Goal: Information Seeking & Learning: Understand process/instructions

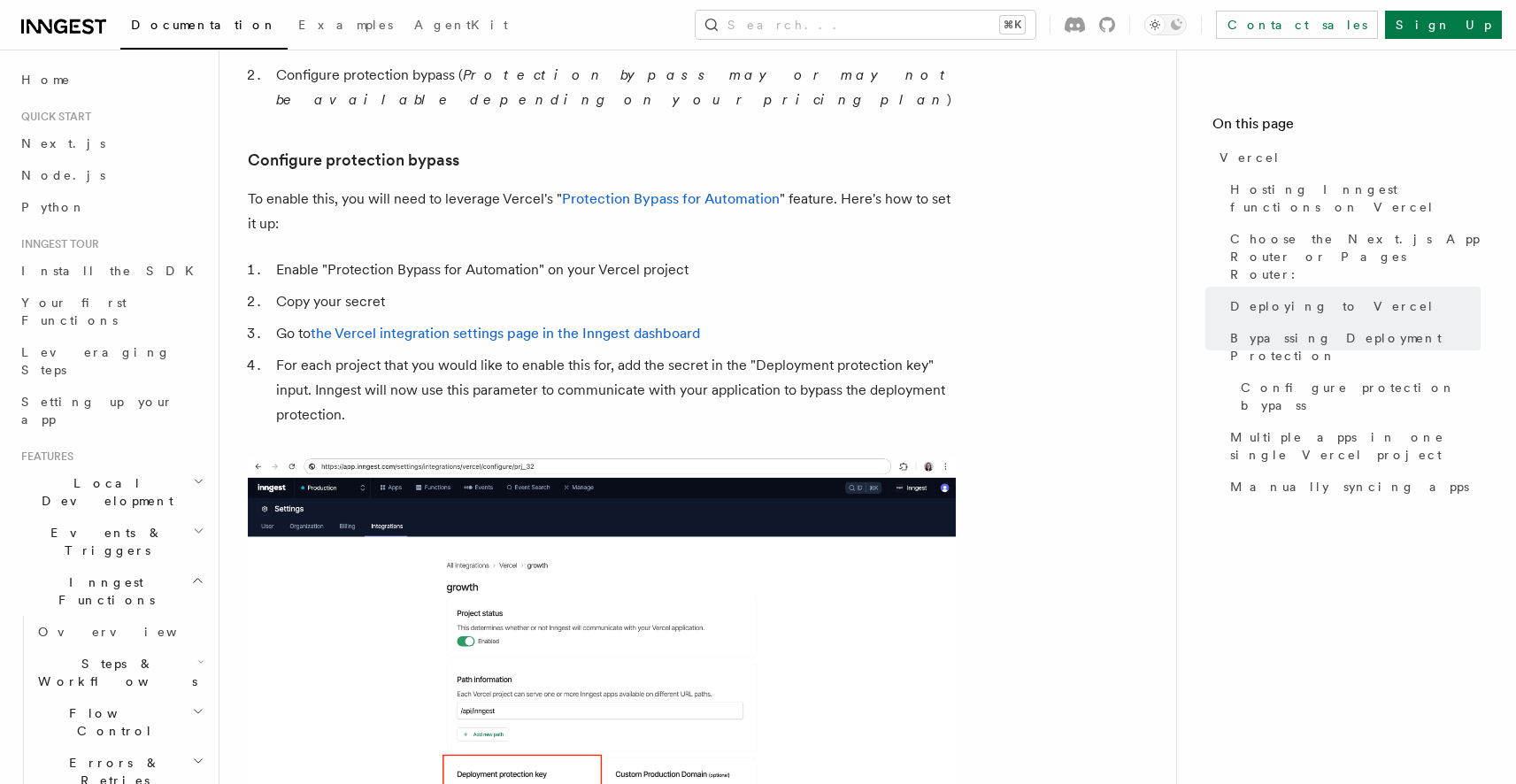
scroll to position [1721, 0]
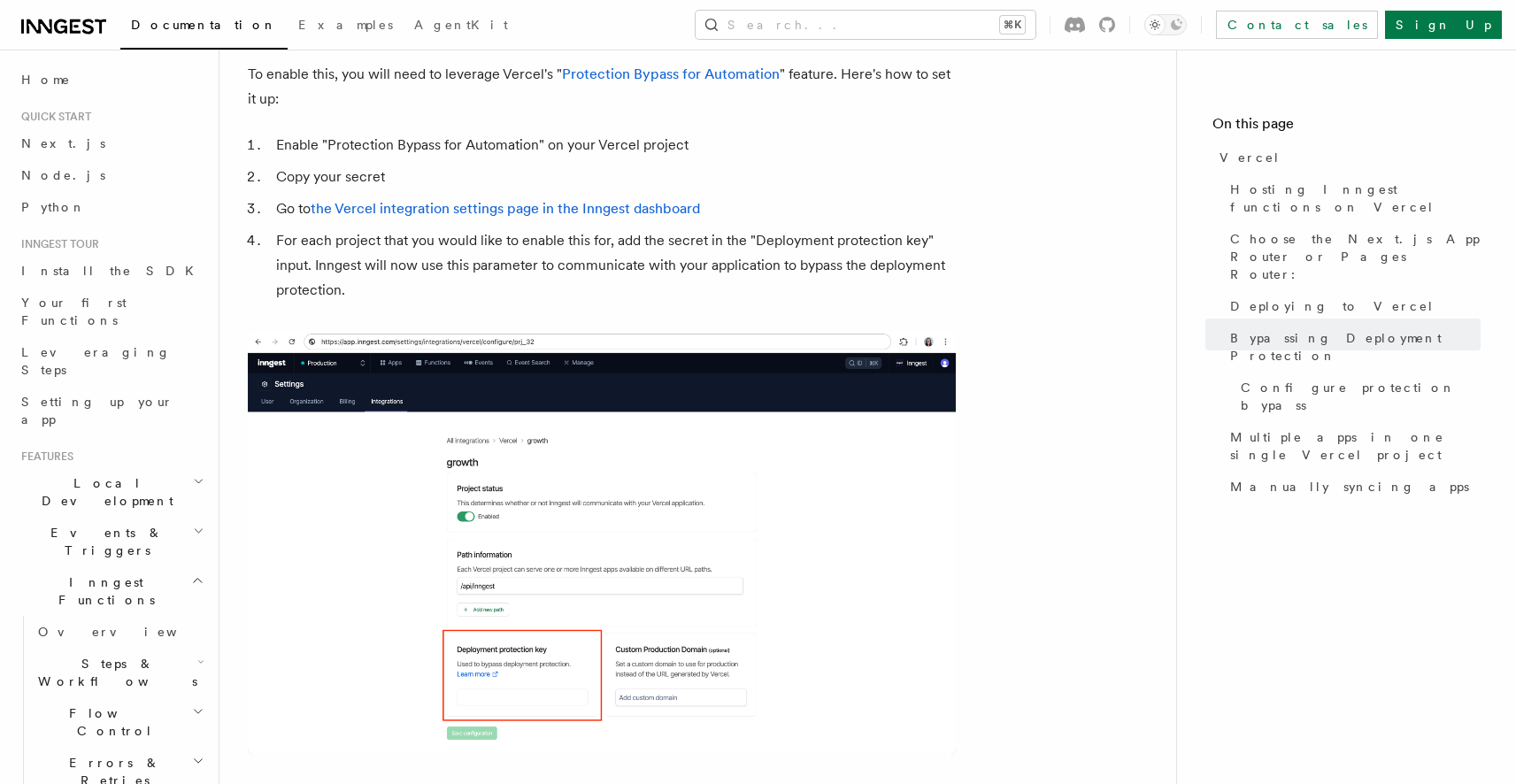
click at [825, 133] on ol "Enable "Protection Bypass for Automation" on your Vercel project Copy your secr…" at bounding box center [602, 218] width 708 height 169
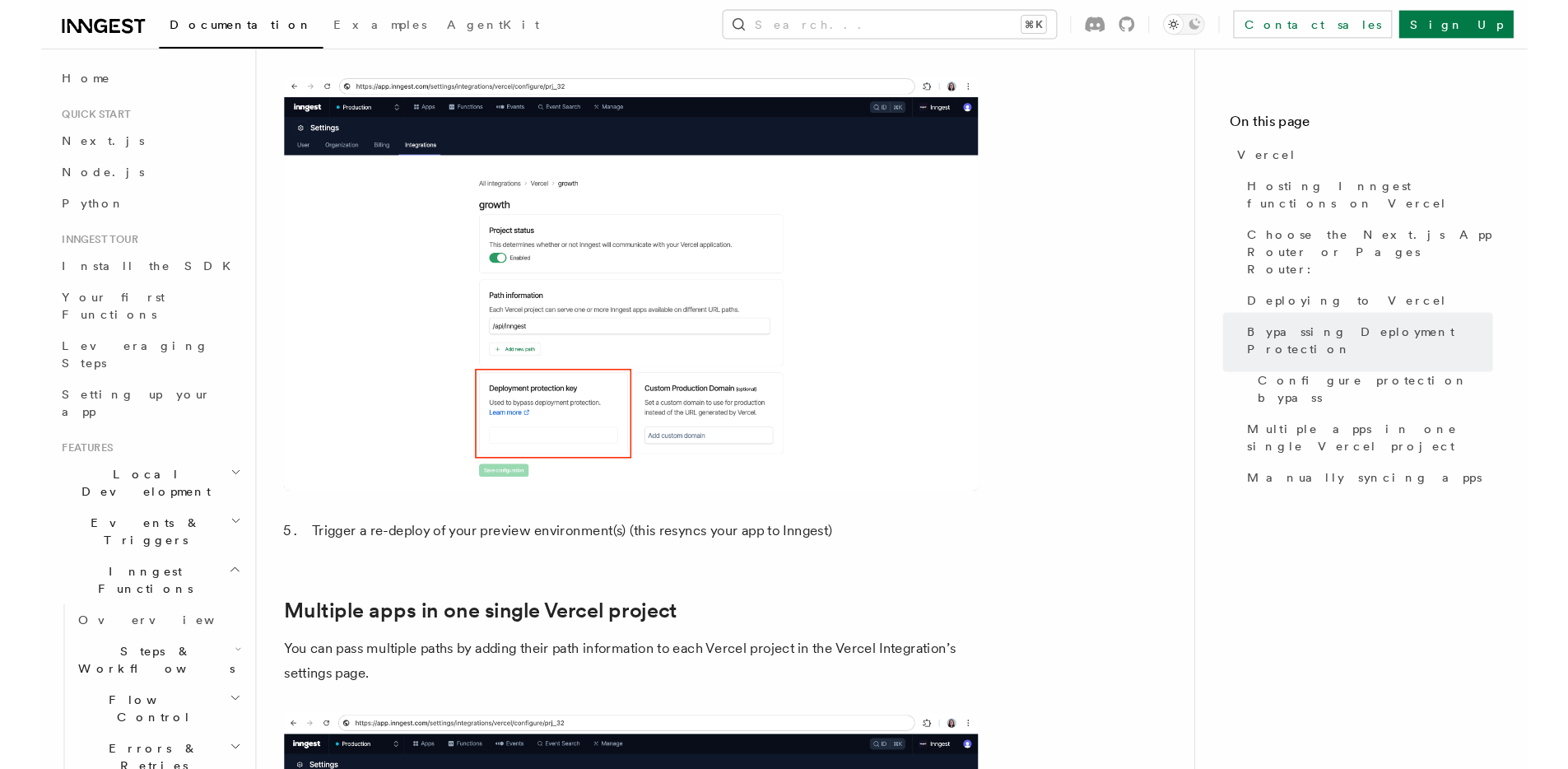
scroll to position [1483, 0]
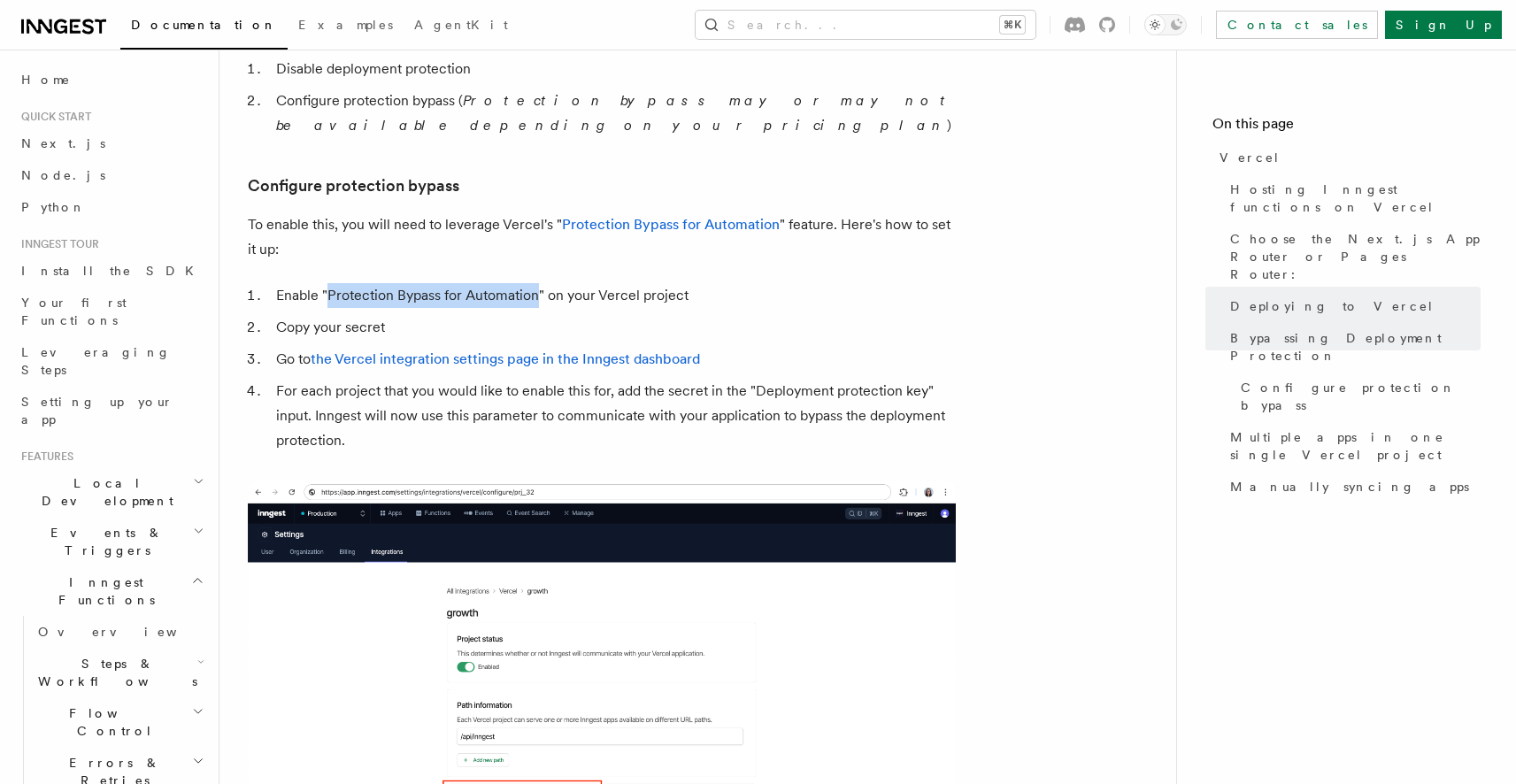
drag, startPoint x: 535, startPoint y: 245, endPoint x: 328, endPoint y: 246, distance: 207.0
click at [328, 283] on li "Enable "Protection Bypass for Automation" on your Vercel project" at bounding box center [613, 294] width 685 height 25
copy li "Protection Bypass for Automation"
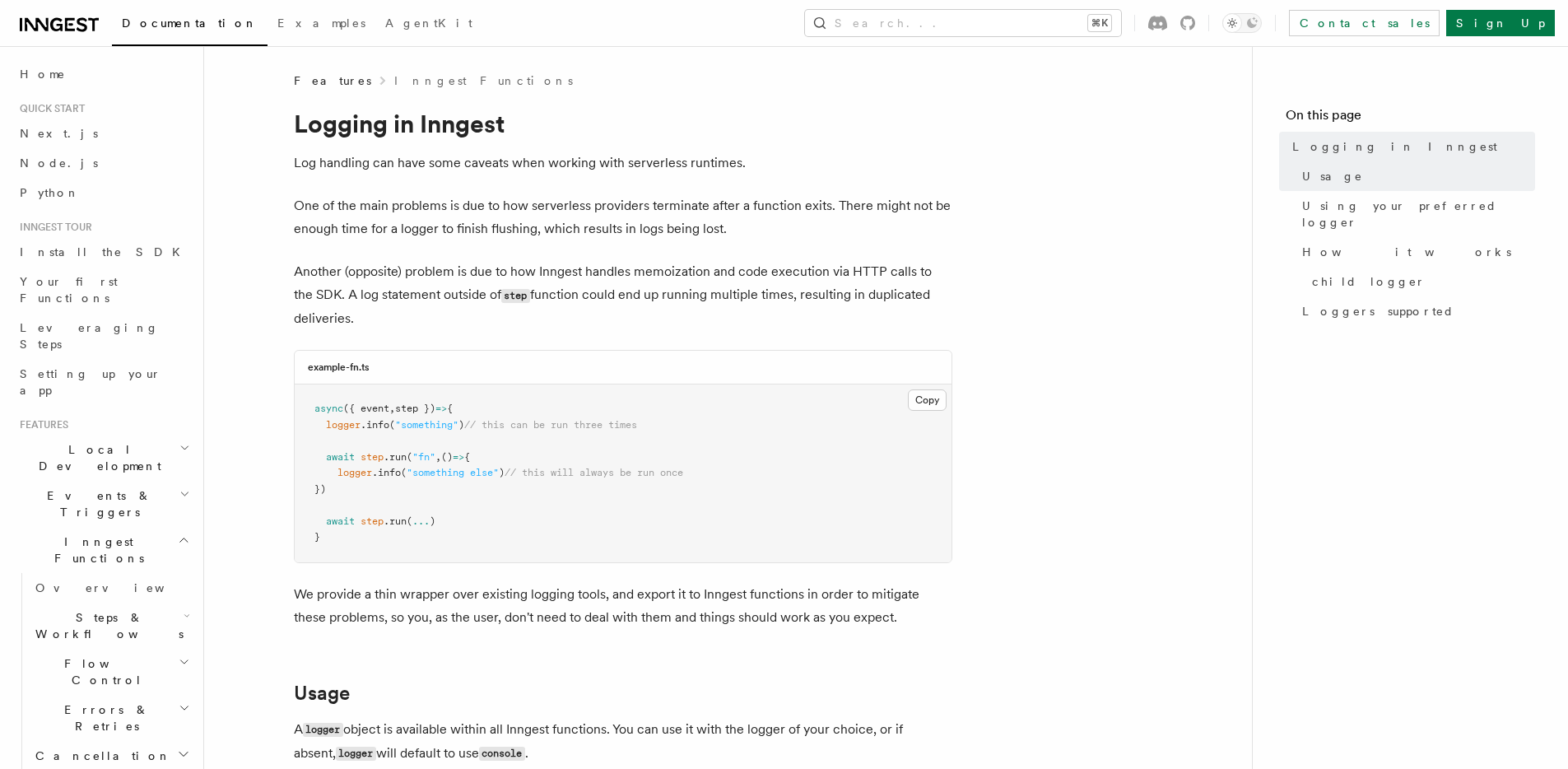
click at [453, 204] on p "One of the main problems is due to how serverless providers terminate after a f…" at bounding box center [623, 217] width 659 height 46
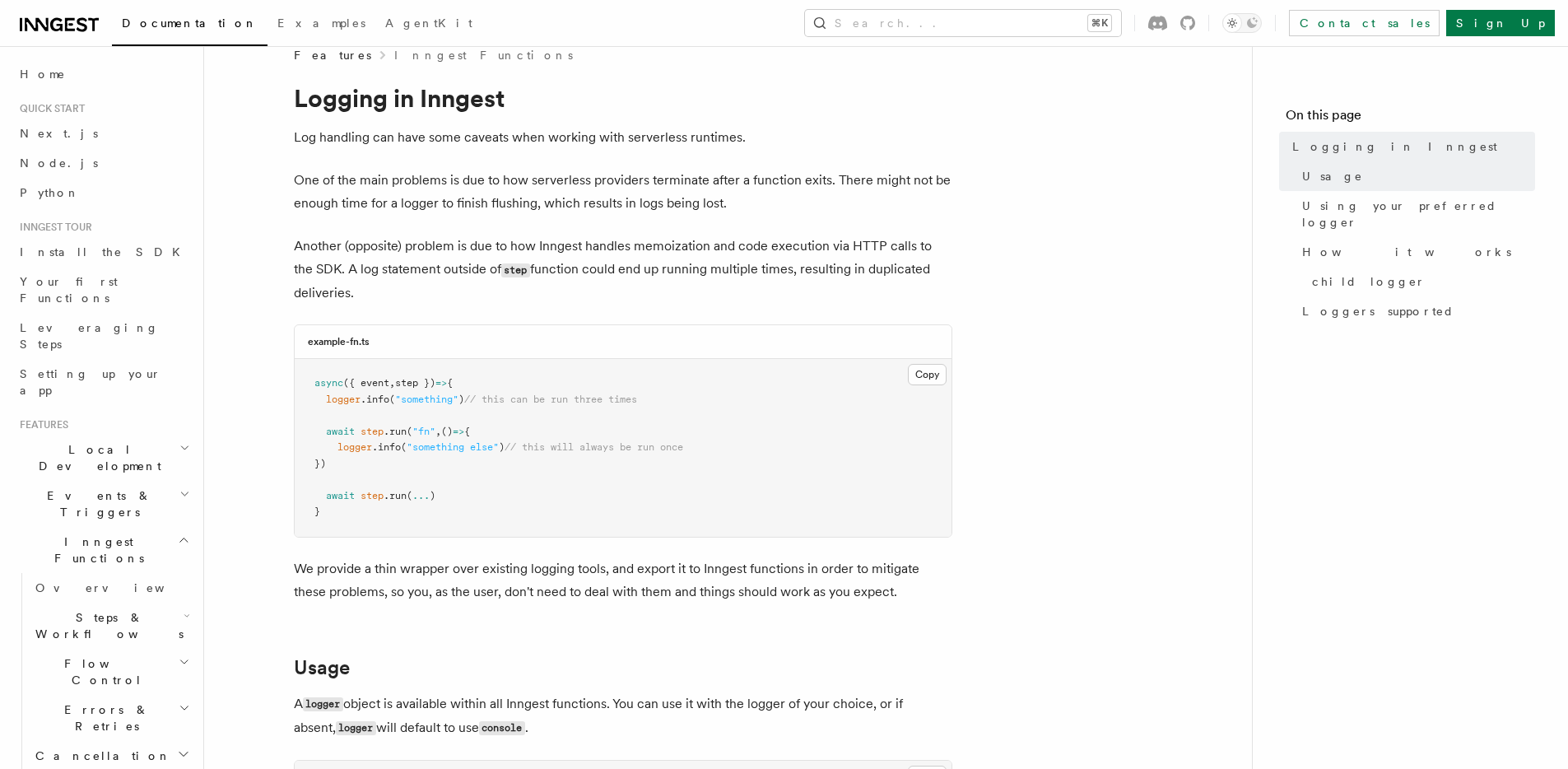
scroll to position [31, 0]
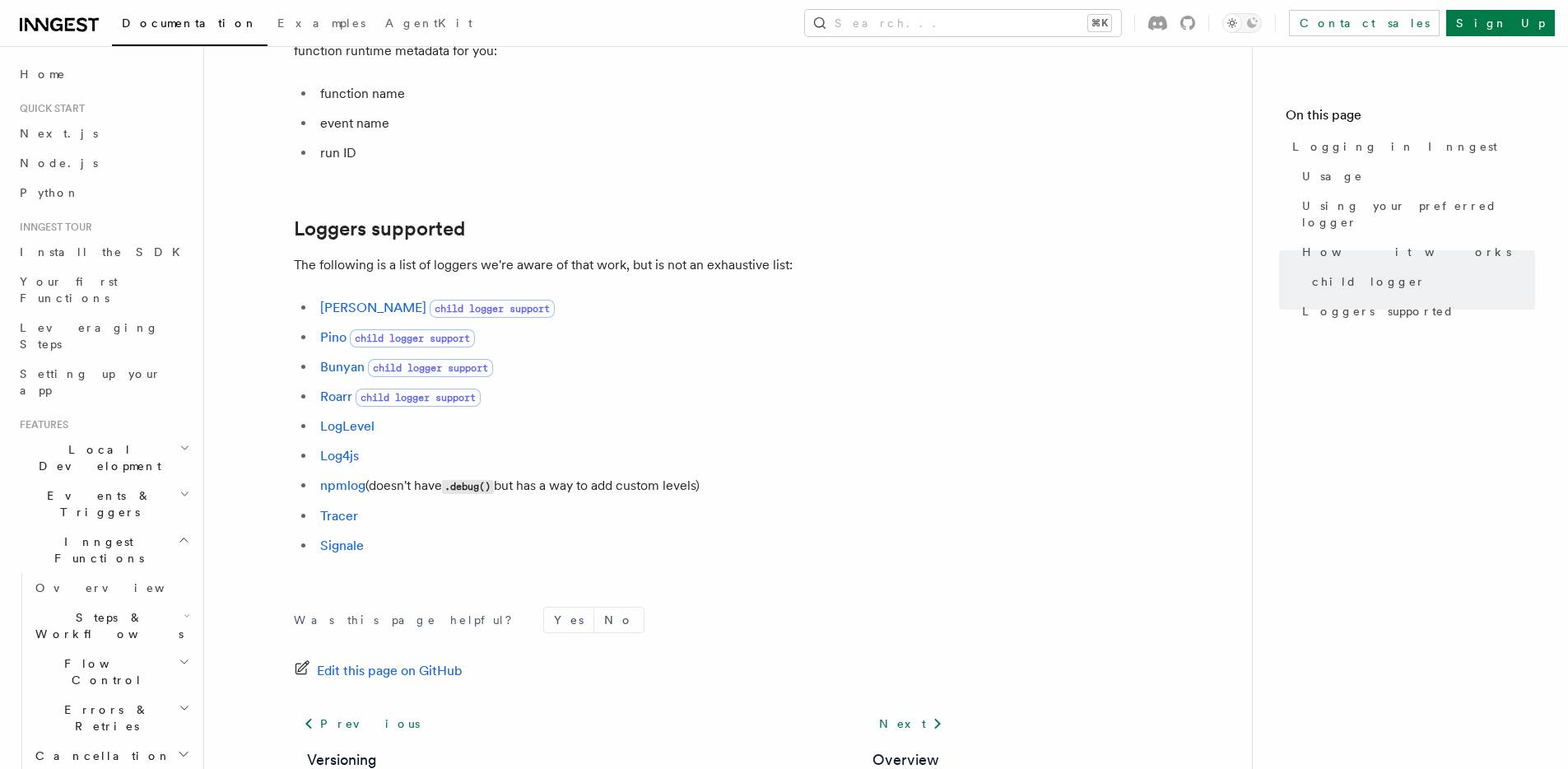
scroll to position [2297, 0]
